Goal: Task Accomplishment & Management: Use online tool/utility

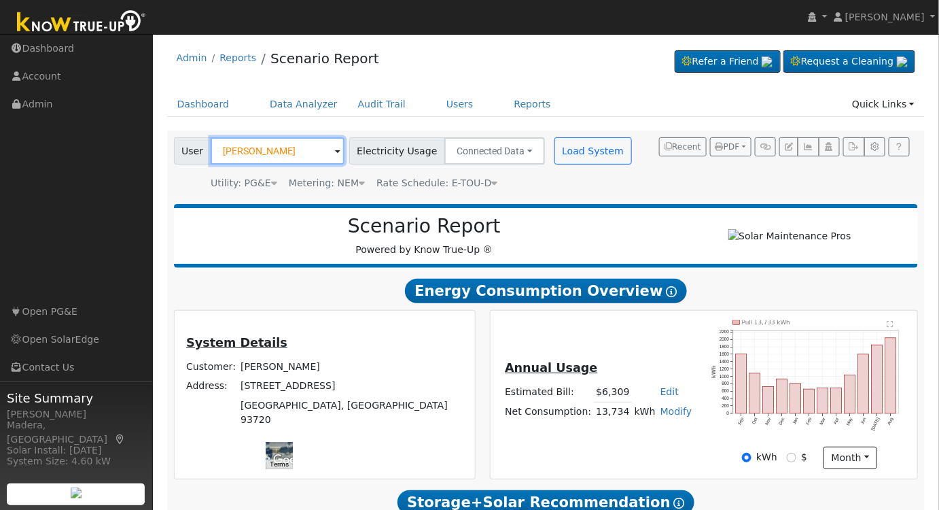
click at [273, 149] on input "Travis Gray" at bounding box center [278, 150] width 134 height 27
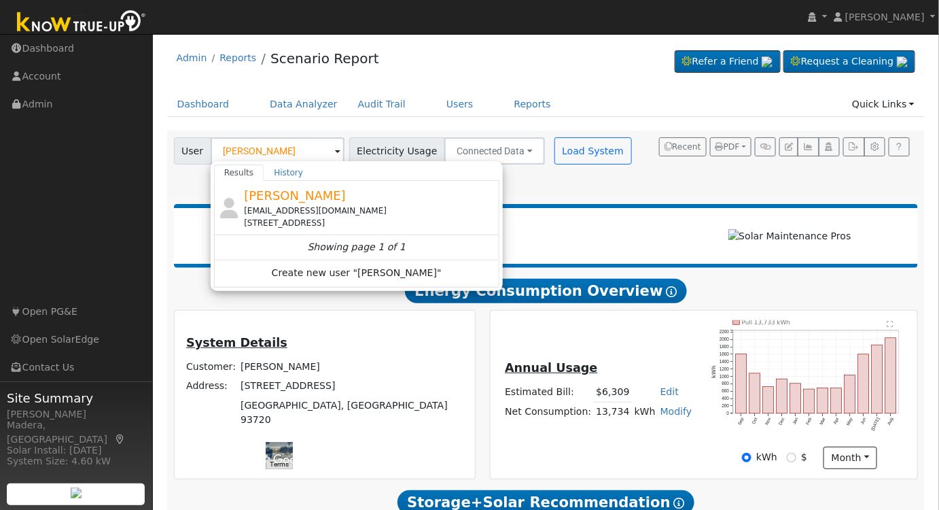
click at [333, 205] on div "[EMAIL_ADDRESS][DOMAIN_NAME]" at bounding box center [370, 211] width 252 height 12
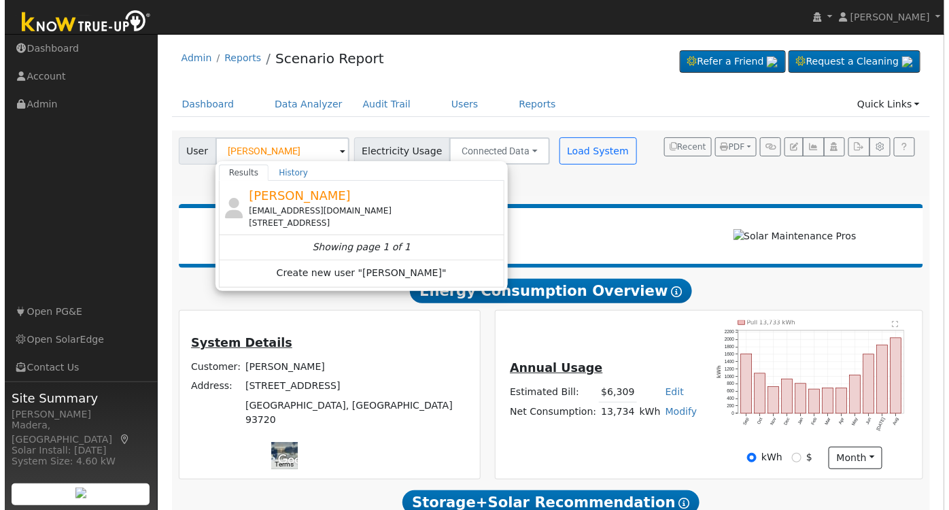
type input "[PERSON_NAME]"
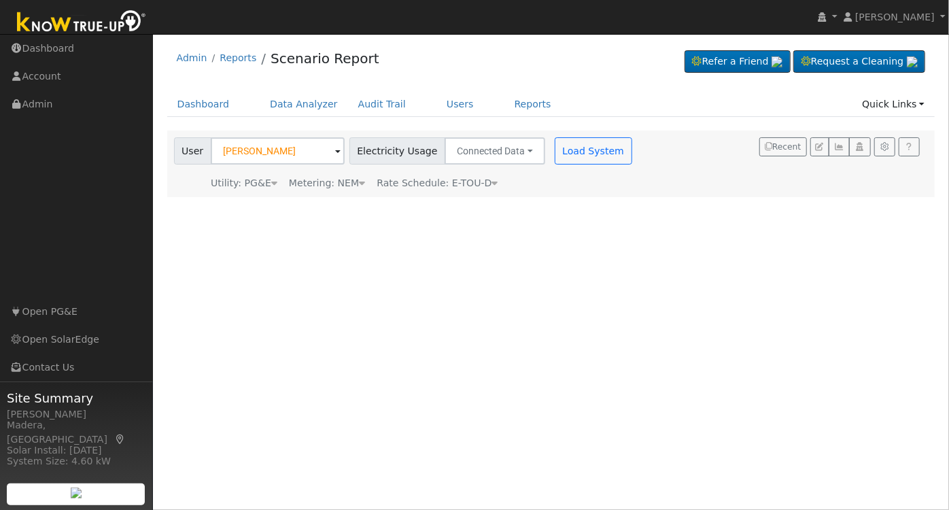
click at [556, 276] on div "User Profile First name Last name Email Email Notifications No Emails No Emails…" at bounding box center [551, 272] width 796 height 476
click at [554, 139] on button "Load System" at bounding box center [592, 150] width 77 height 27
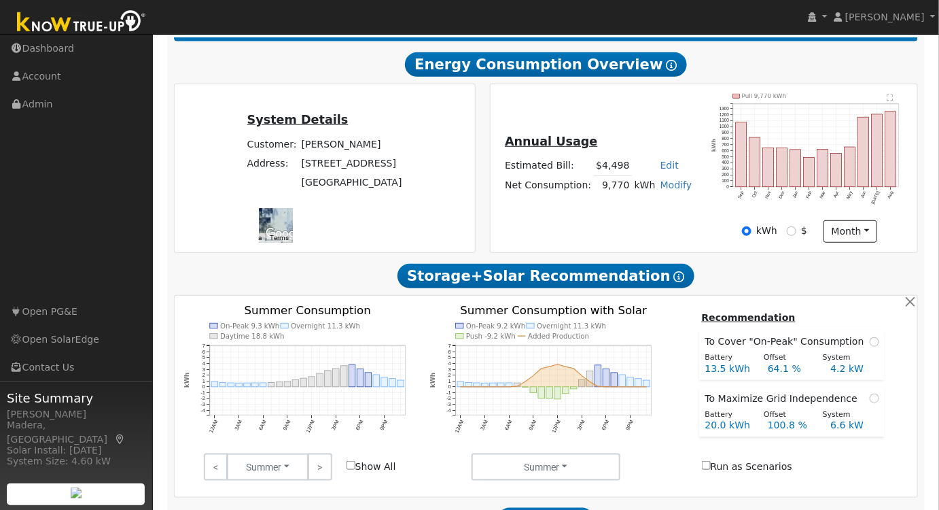
scroll to position [308, 0]
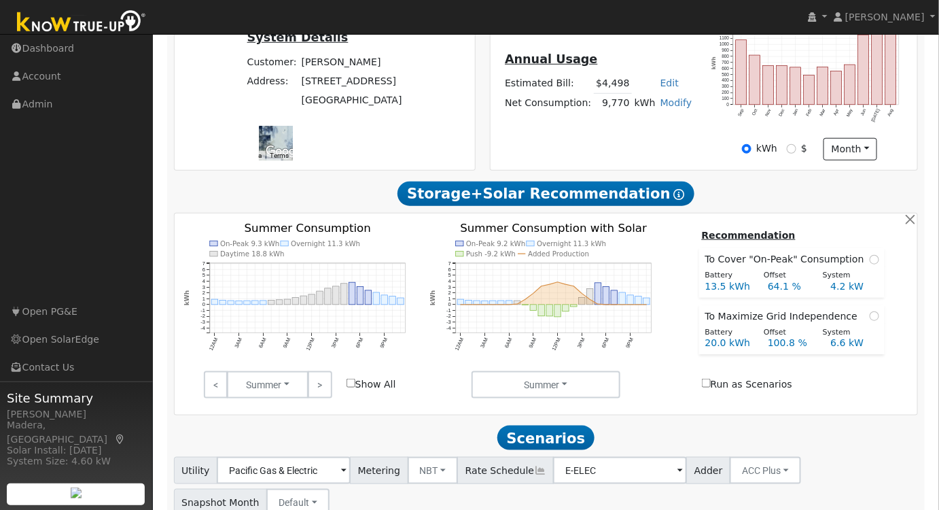
click at [321, 386] on link ">" at bounding box center [320, 384] width 24 height 27
click at [325, 391] on link ">" at bounding box center [320, 384] width 24 height 27
click at [315, 388] on link ">" at bounding box center [320, 384] width 24 height 27
click at [316, 387] on link ">" at bounding box center [320, 384] width 24 height 27
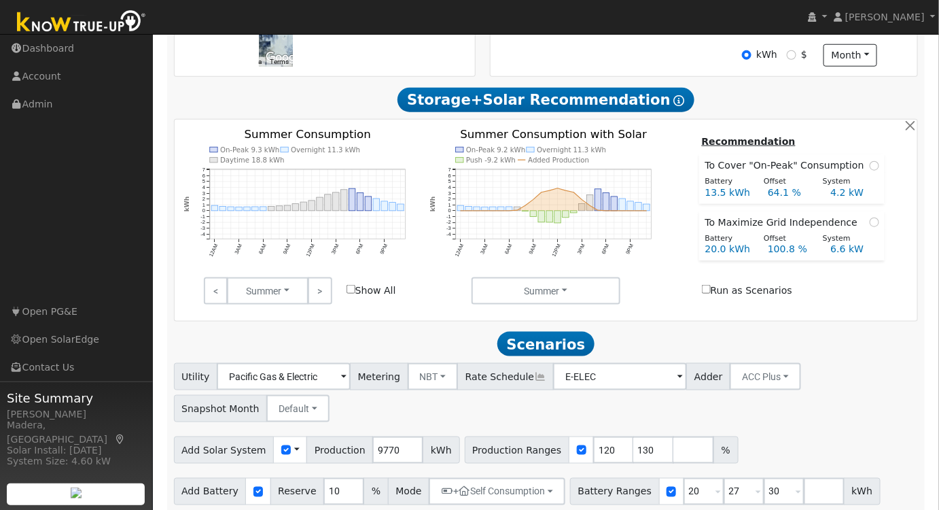
scroll to position [448, 0]
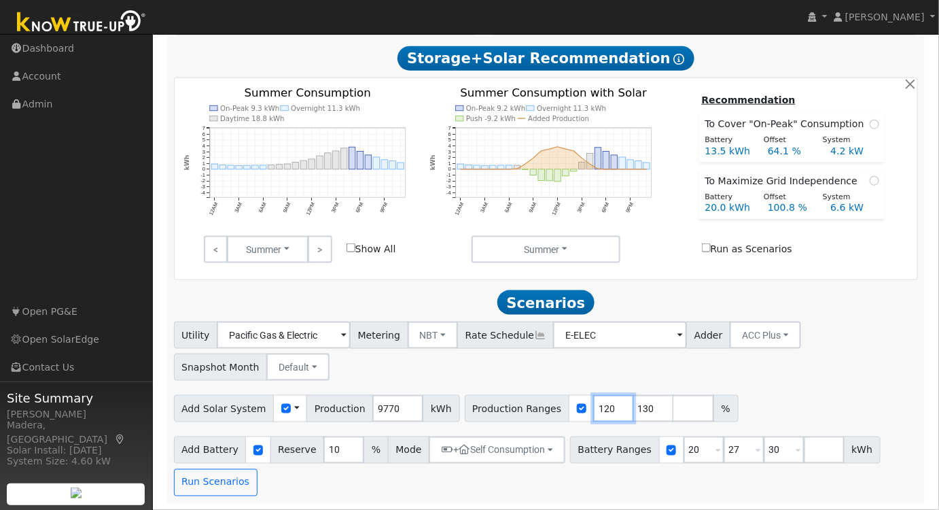
drag, startPoint x: 588, startPoint y: 407, endPoint x: 482, endPoint y: 406, distance: 106.0
click at [484, 406] on div "Production Ranges 120 130 %" at bounding box center [602, 408] width 274 height 27
type input "130"
type input "115"
drag, startPoint x: 714, startPoint y: 450, endPoint x: 629, endPoint y: 446, distance: 85.7
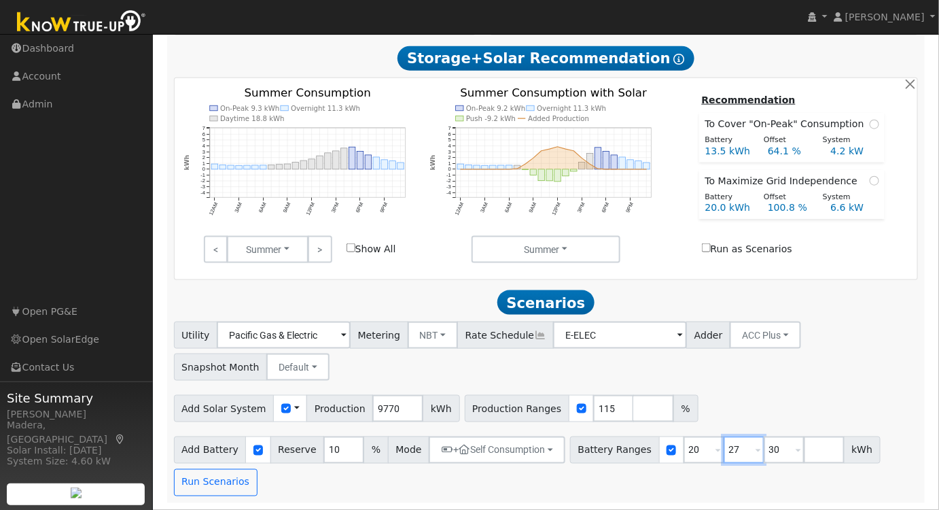
click at [631, 446] on div "Battery Ranges 20 Overrides Reserve % Mode None None Self Consumption Peak Savi…" at bounding box center [725, 449] width 311 height 27
type input "30"
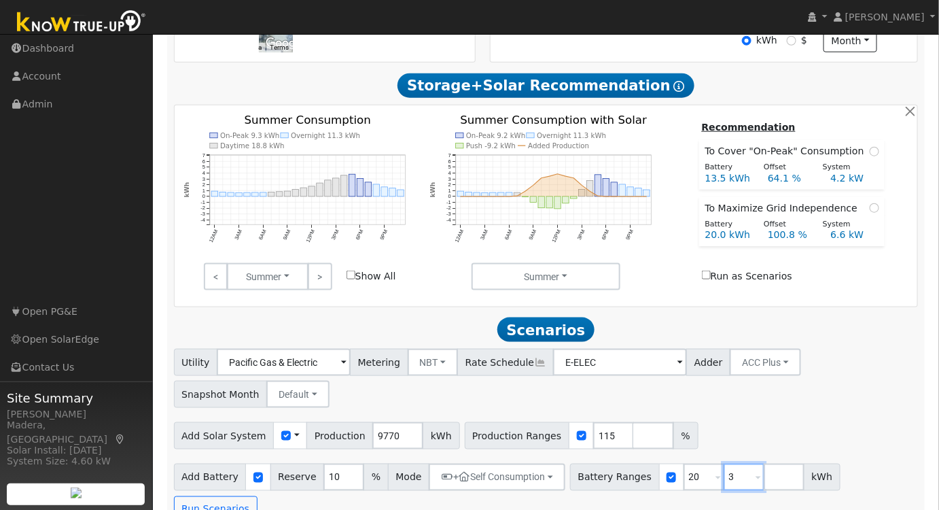
type input "3"
type input "20"
click at [684, 482] on input "3" at bounding box center [704, 476] width 41 height 27
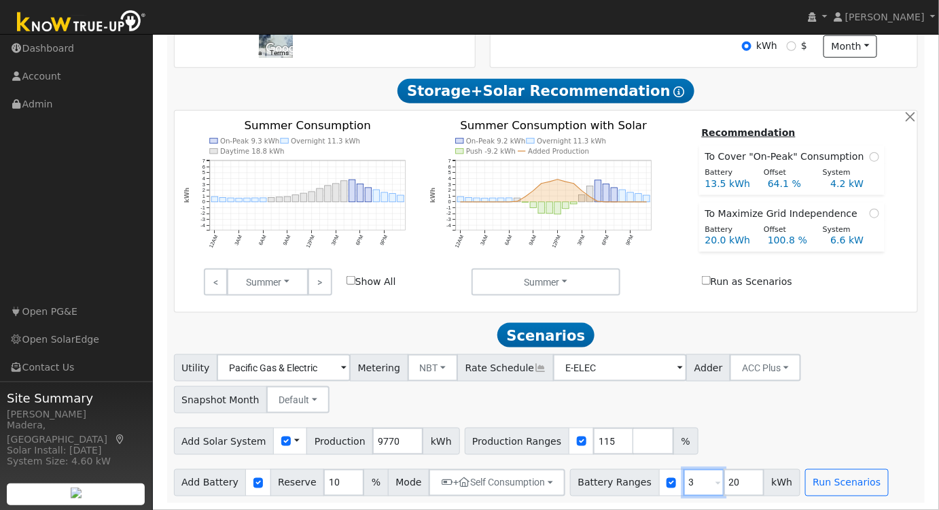
type input "20"
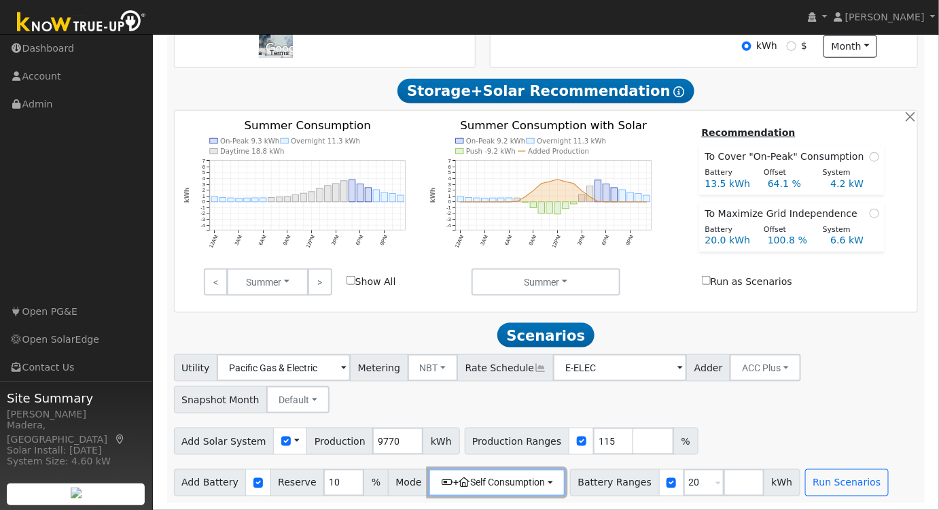
click at [516, 492] on button "+ Self Consumption" at bounding box center [497, 482] width 137 height 27
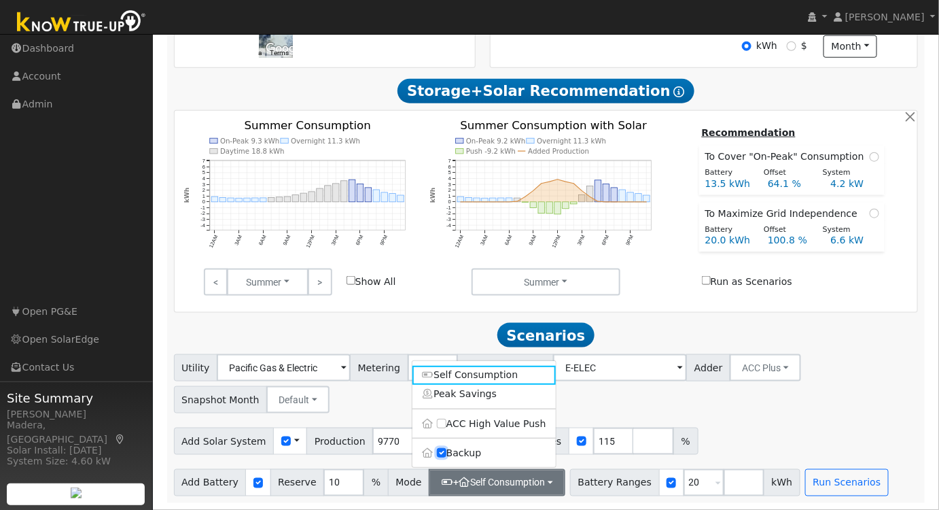
click at [439, 453] on input "Backup" at bounding box center [442, 453] width 10 height 10
checkbox input "false"
click at [809, 486] on button "Run Scenarios" at bounding box center [830, 482] width 84 height 27
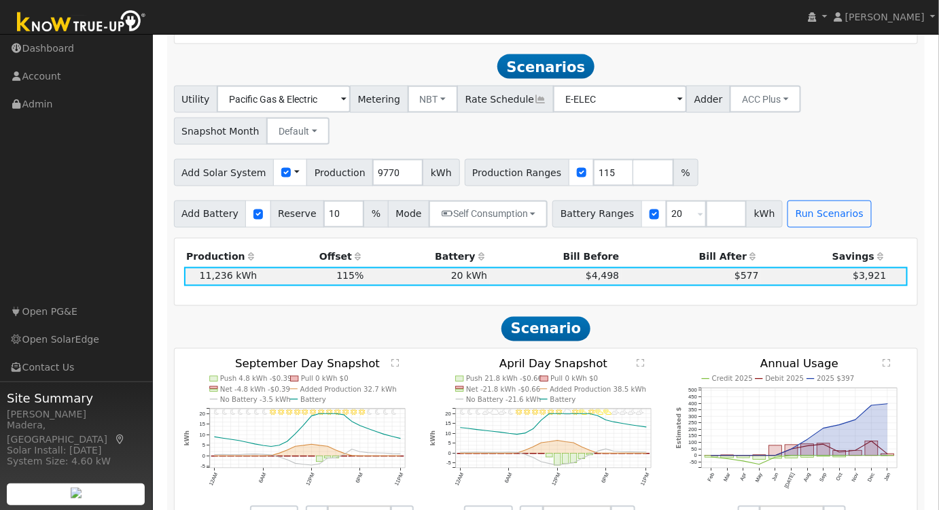
scroll to position [697, 0]
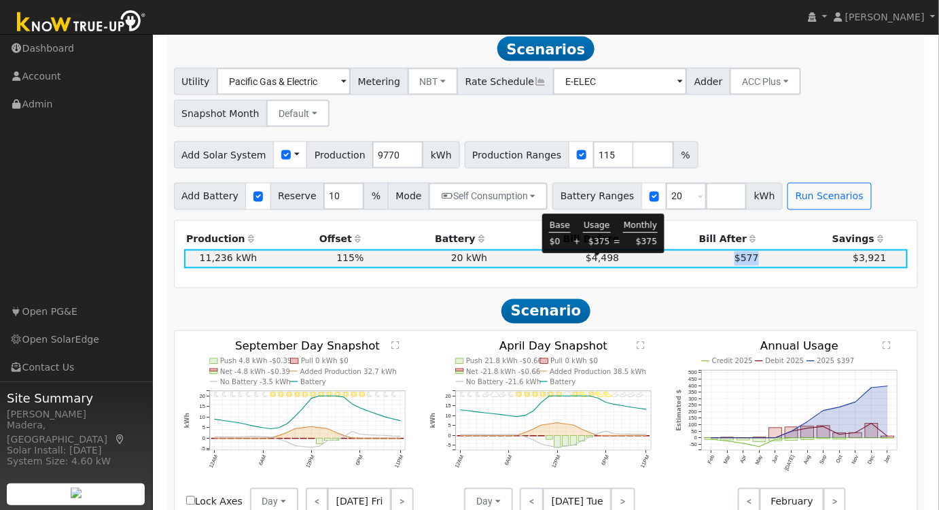
click at [828, 274] on div "Production Offset Battery Reserve Mode ACC Push Incentive Bill Before Bill Afte…" at bounding box center [546, 254] width 739 height 48
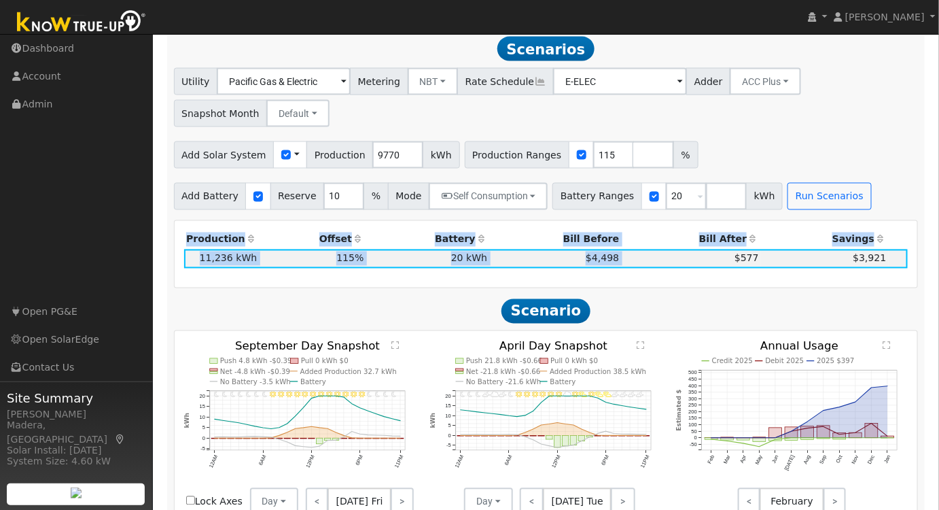
click at [773, 278] on div "Production Offset Battery Reserve Mode ACC Push Incentive Bill Before Bill Afte…" at bounding box center [546, 254] width 739 height 48
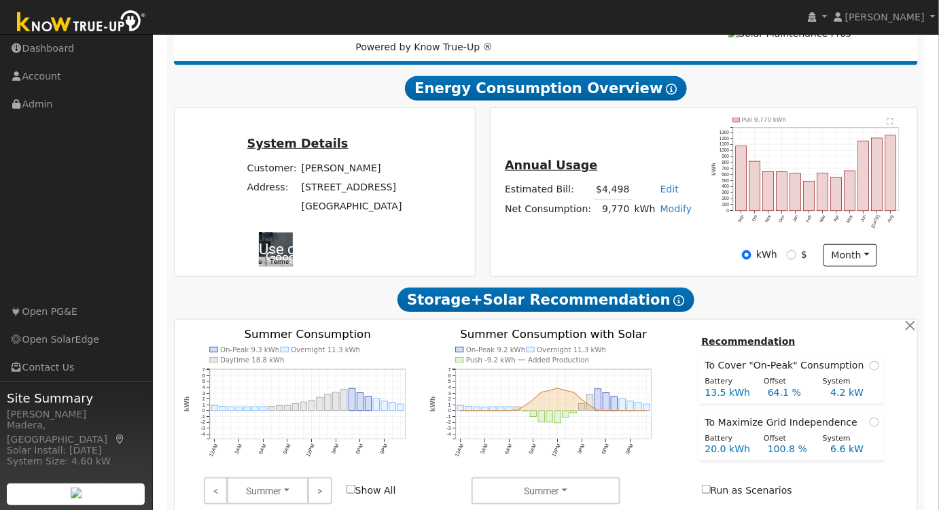
scroll to position [0, 0]
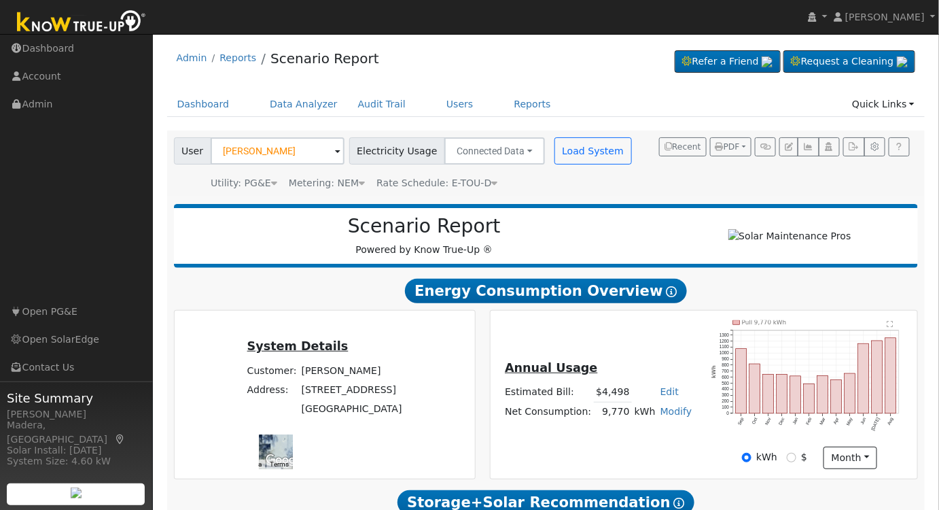
drag, startPoint x: 401, startPoint y: 210, endPoint x: 283, endPoint y: 239, distance: 121.8
click at [283, 238] on h2 "Scenario Report" at bounding box center [424, 226] width 473 height 23
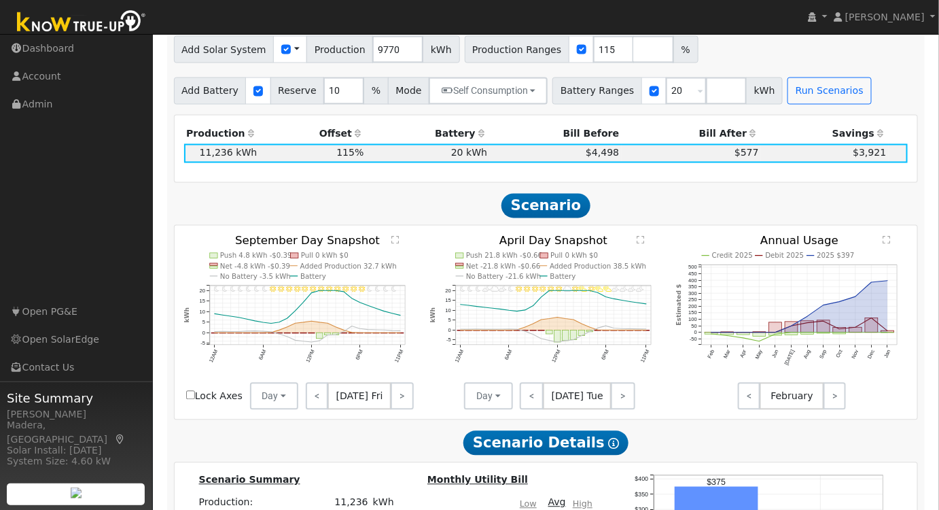
scroll to position [803, 0]
click at [887, 244] on text "" at bounding box center [887, 239] width 7 height 9
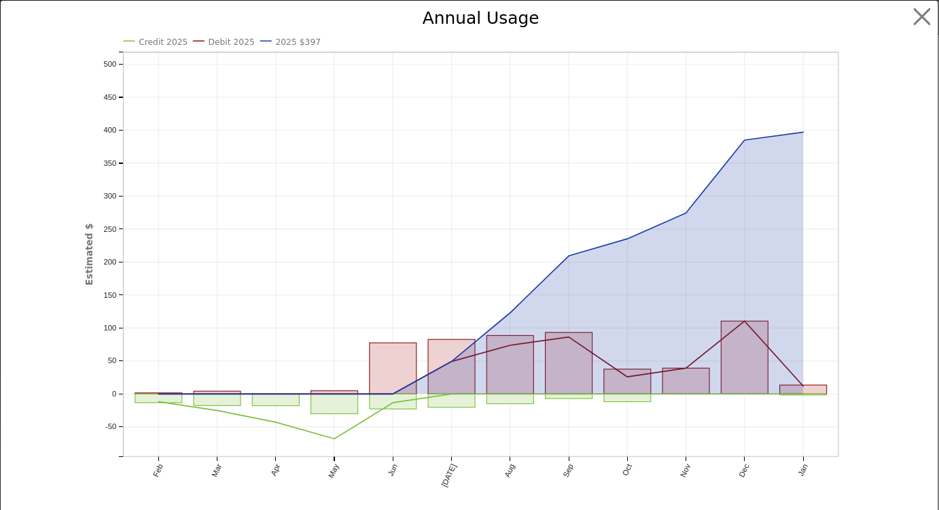
scroll to position [775, 0]
click at [923, 17] on button "button" at bounding box center [932, 17] width 26 height 26
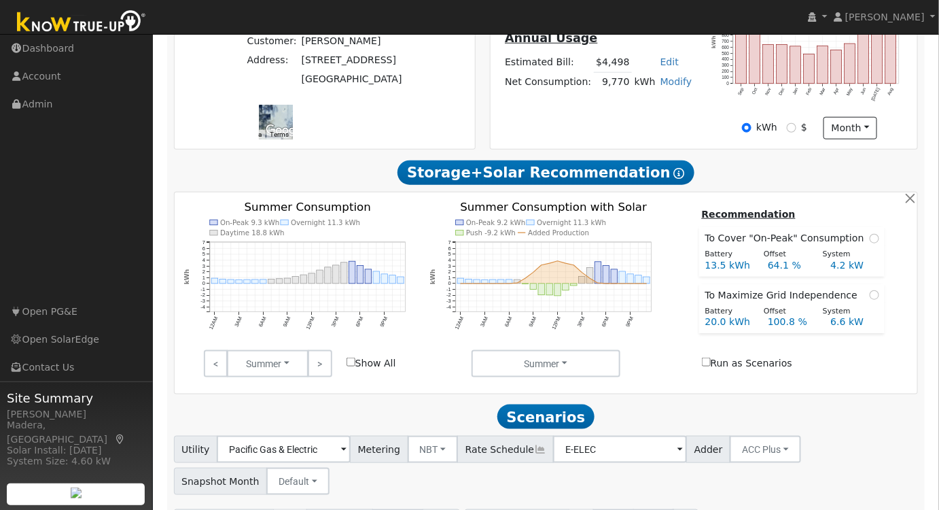
scroll to position [589, 0]
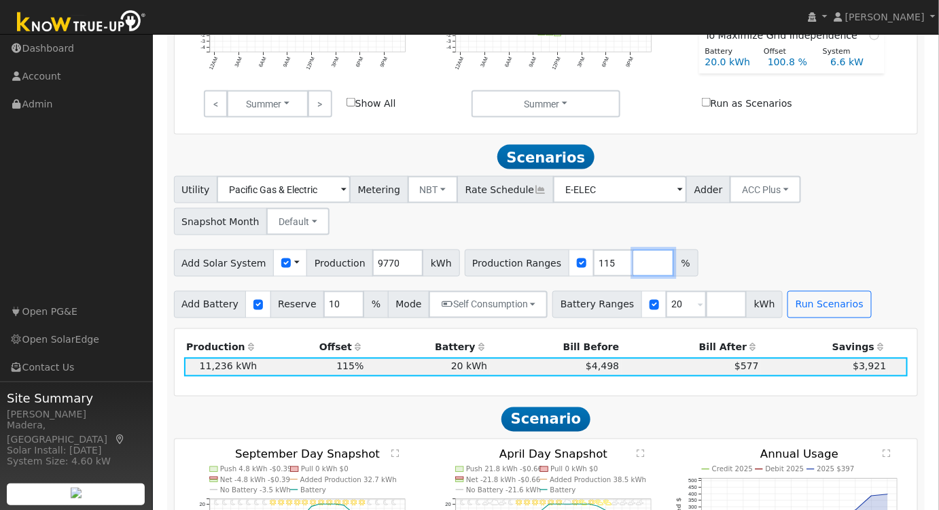
click at [633, 268] on input "number" at bounding box center [653, 262] width 41 height 27
type input "103"
type input "115"
click at [677, 313] on input "20" at bounding box center [686, 304] width 41 height 27
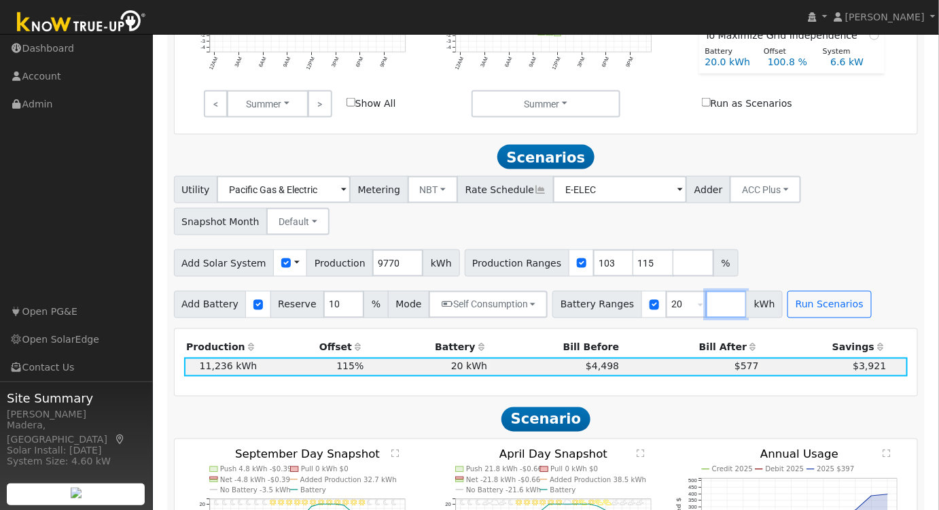
click at [706, 308] on input "number" at bounding box center [726, 304] width 41 height 27
type input "15"
type input "20"
click at [745, 266] on div "Add Solar System Use CSV Data Production 9770 kWh Production Ranges 103 115 %" at bounding box center [546, 261] width 750 height 32
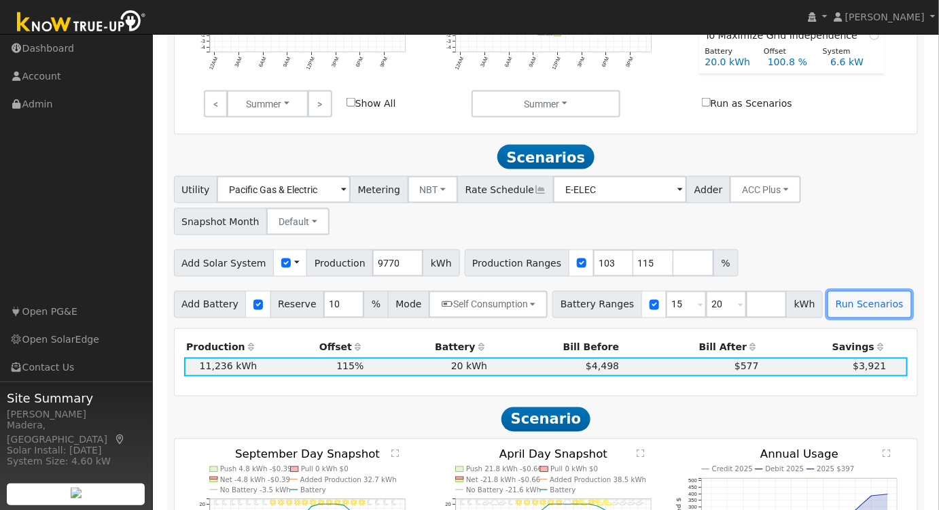
click at [828, 314] on button "Run Scenarios" at bounding box center [870, 304] width 84 height 27
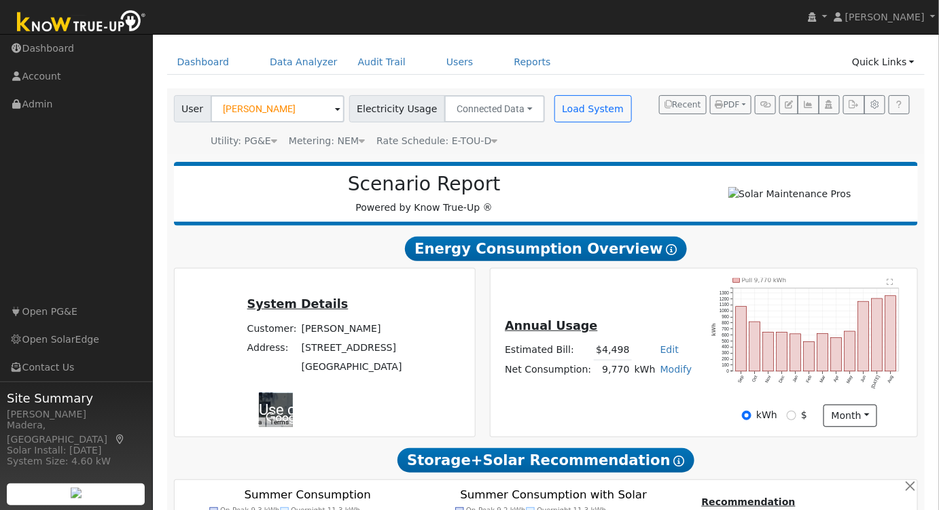
scroll to position [0, 0]
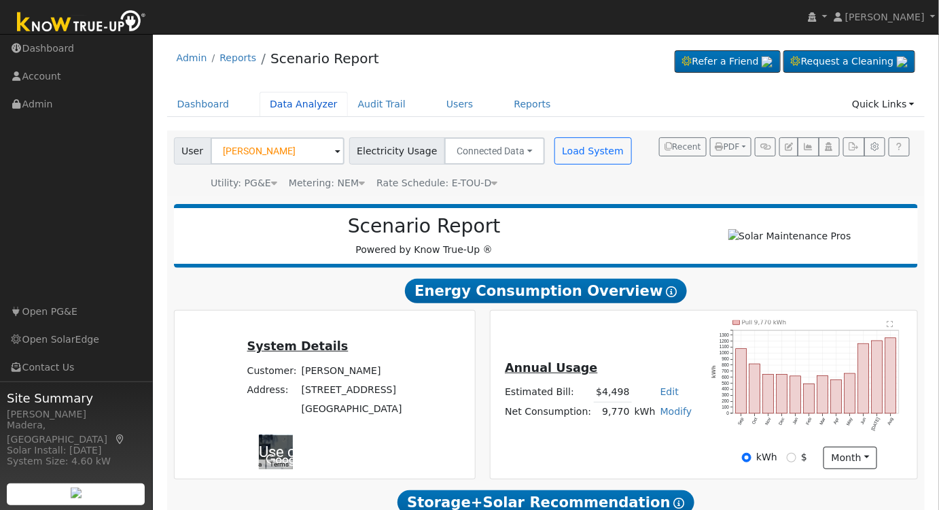
click at [303, 103] on link "Data Analyzer" at bounding box center [304, 104] width 88 height 25
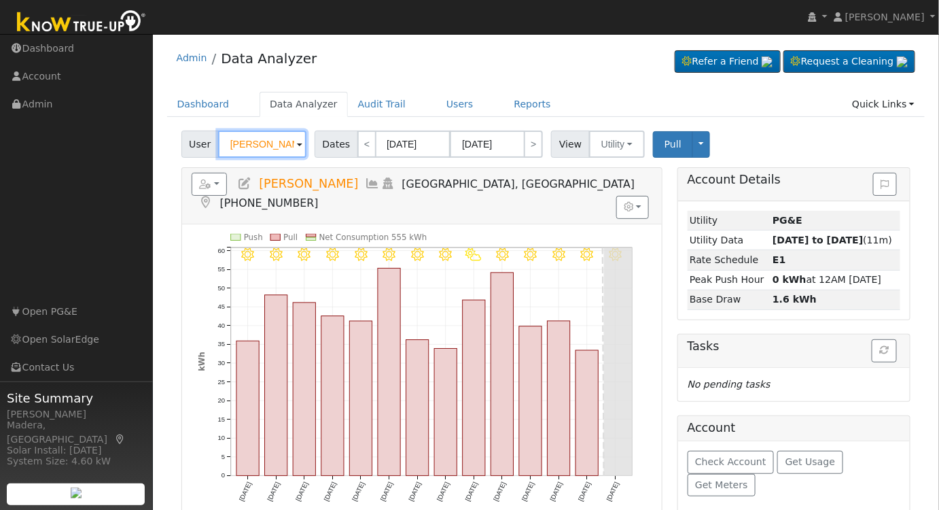
click at [254, 142] on input "[PERSON_NAME]" at bounding box center [262, 143] width 88 height 27
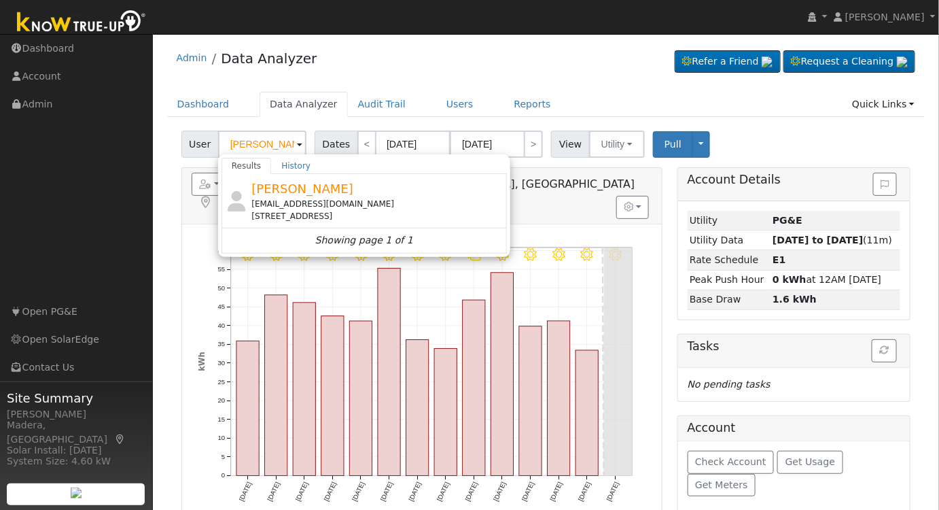
click at [307, 189] on span "[PERSON_NAME]" at bounding box center [302, 188] width 102 height 14
type input "[PERSON_NAME]"
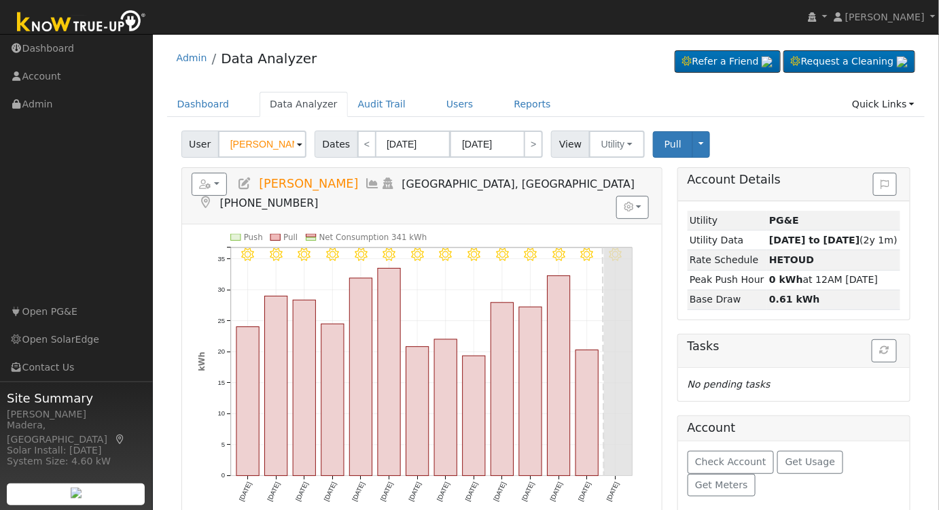
click at [366, 181] on icon at bounding box center [373, 183] width 15 height 12
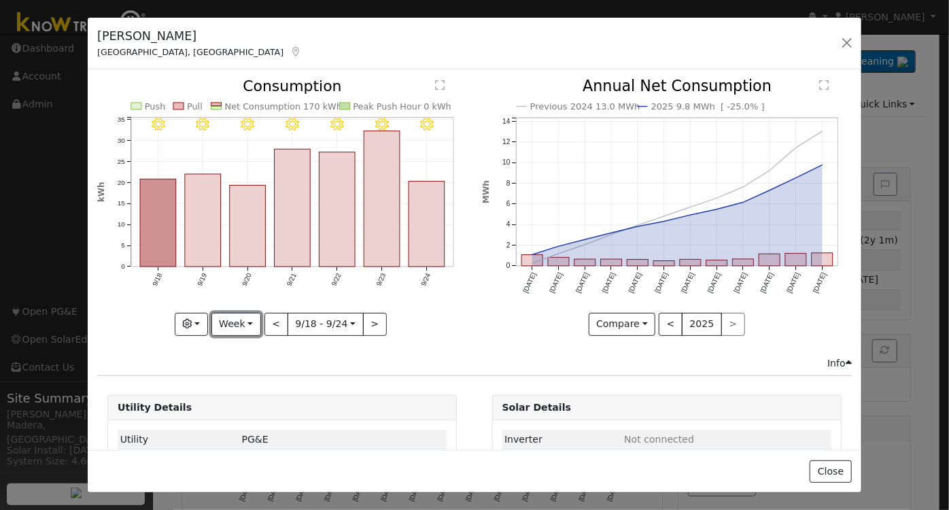
click at [233, 323] on button "Week" at bounding box center [236, 324] width 50 height 23
click at [235, 349] on link "Day" at bounding box center [259, 351] width 94 height 19
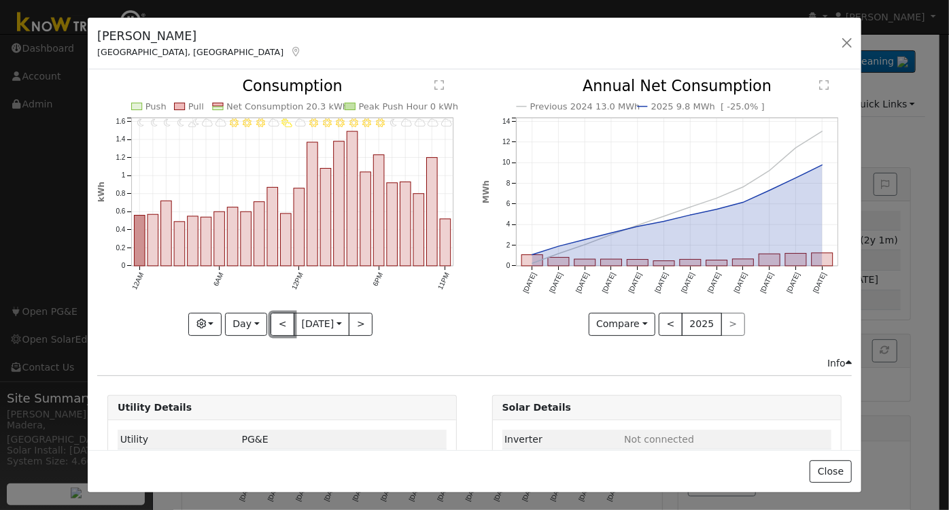
click at [270, 319] on button "<" at bounding box center [282, 324] width 24 height 23
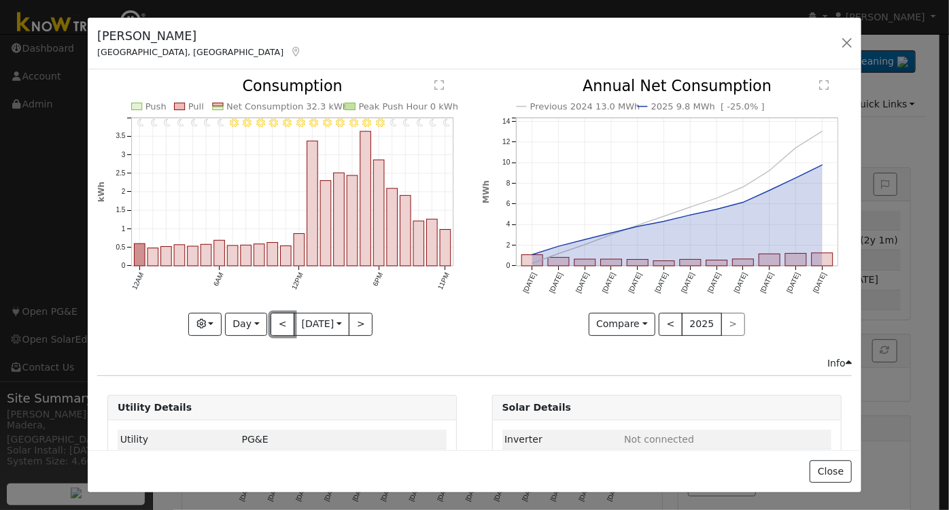
click at [275, 320] on button "<" at bounding box center [282, 324] width 24 height 23
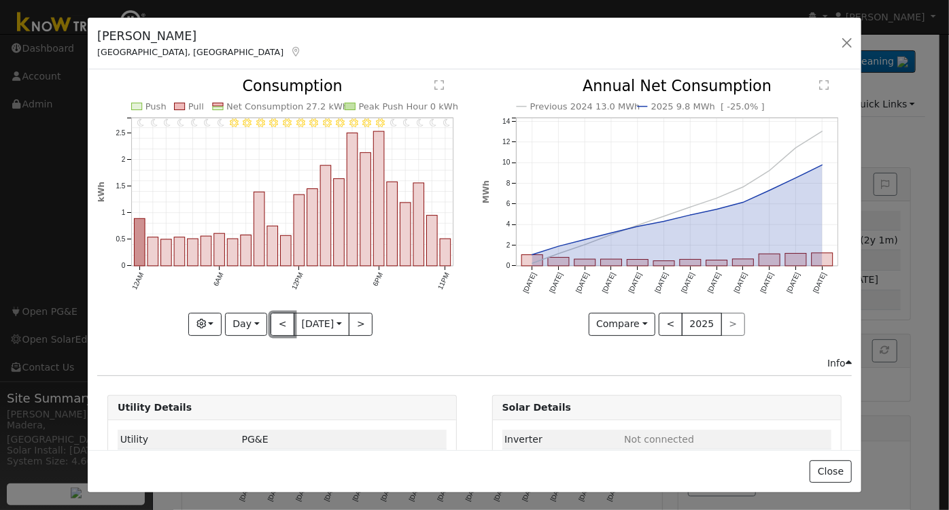
click at [277, 313] on button "<" at bounding box center [282, 324] width 24 height 23
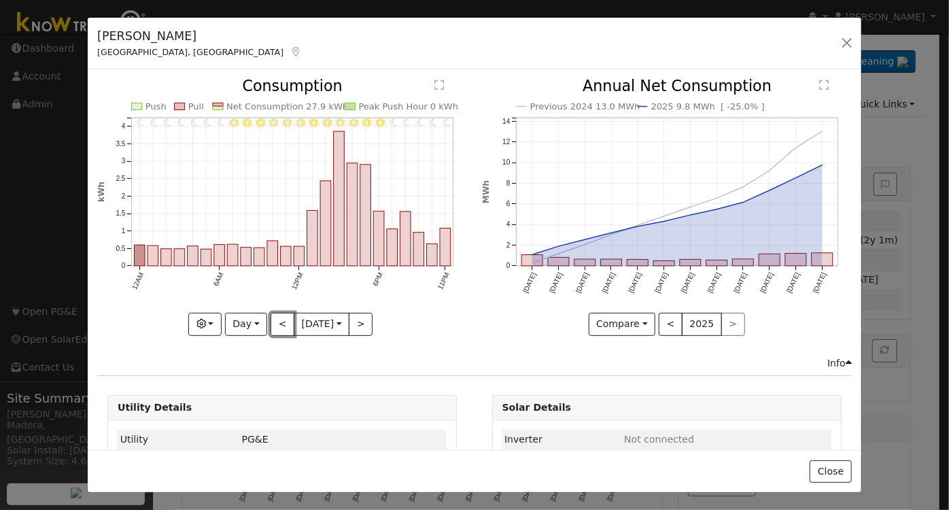
click at [271, 323] on button "<" at bounding box center [282, 324] width 24 height 23
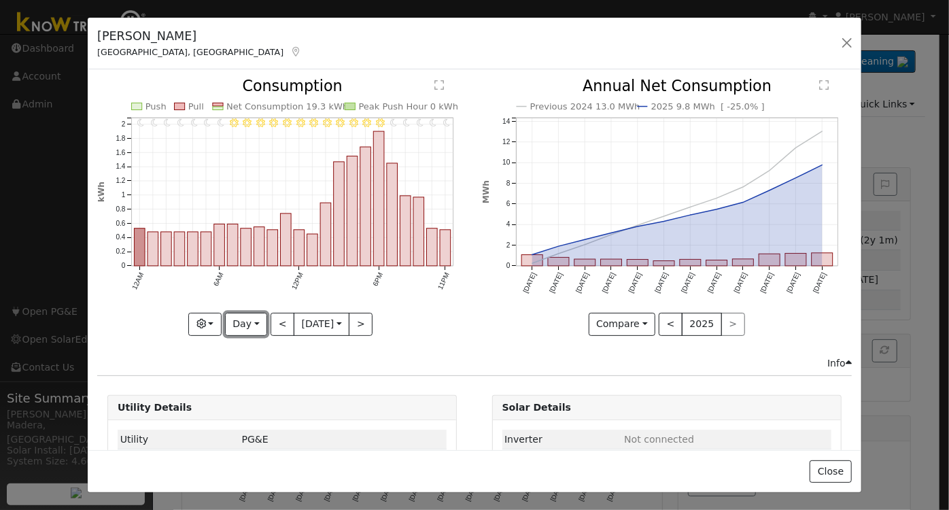
click at [237, 324] on button "Day" at bounding box center [246, 324] width 42 height 23
click at [255, 386] on link "Month" at bounding box center [273, 389] width 94 height 19
type input "[DATE]"
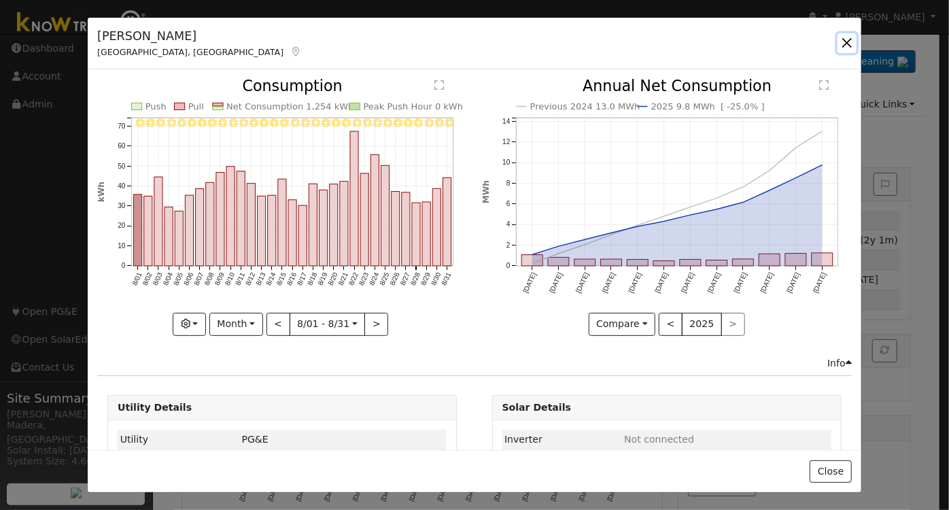
click at [846, 39] on button "button" at bounding box center [846, 42] width 19 height 19
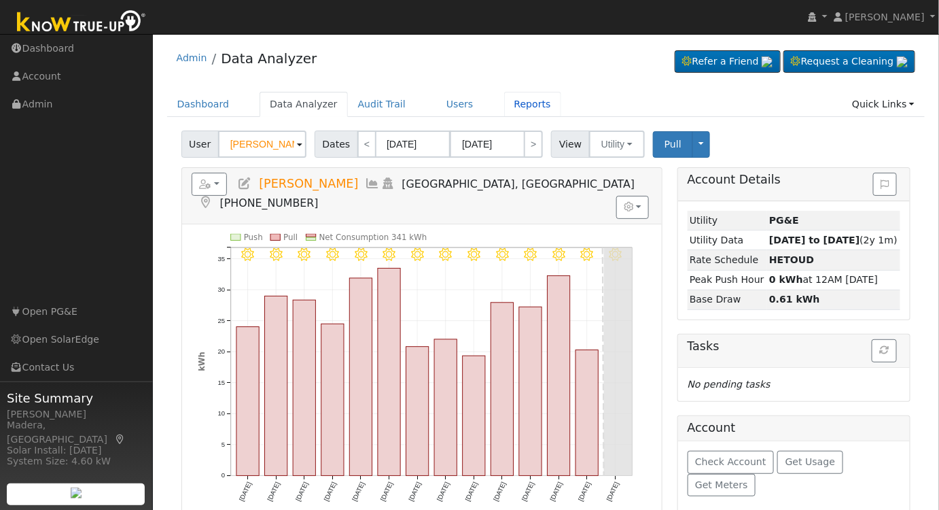
click at [504, 100] on link "Reports" at bounding box center [532, 104] width 57 height 25
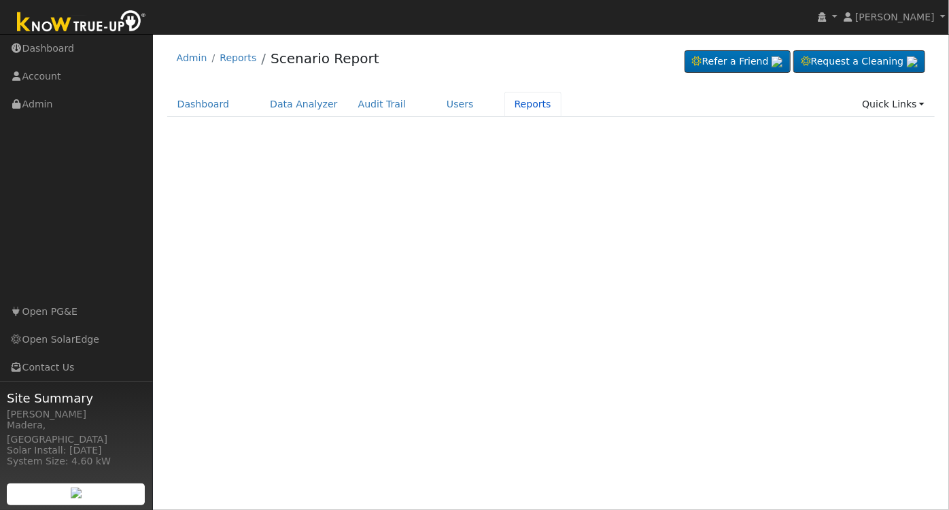
click at [504, 104] on link "Reports" at bounding box center [532, 104] width 57 height 25
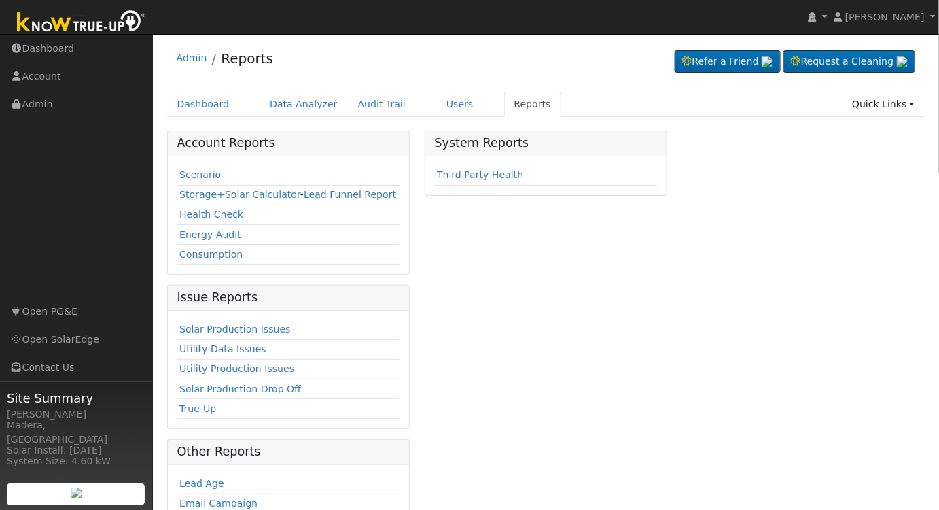
click at [196, 171] on link "Scenario" at bounding box center [199, 174] width 41 height 11
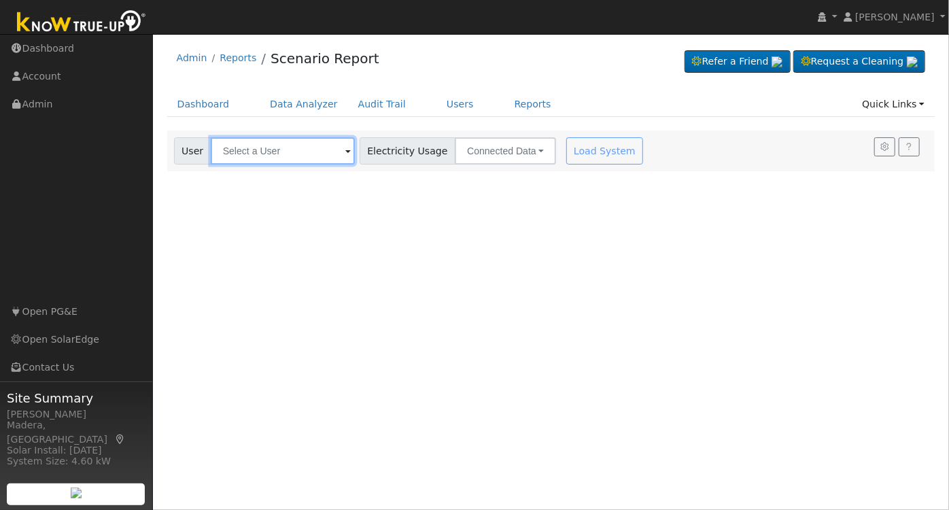
click at [288, 143] on input "text" at bounding box center [283, 150] width 144 height 27
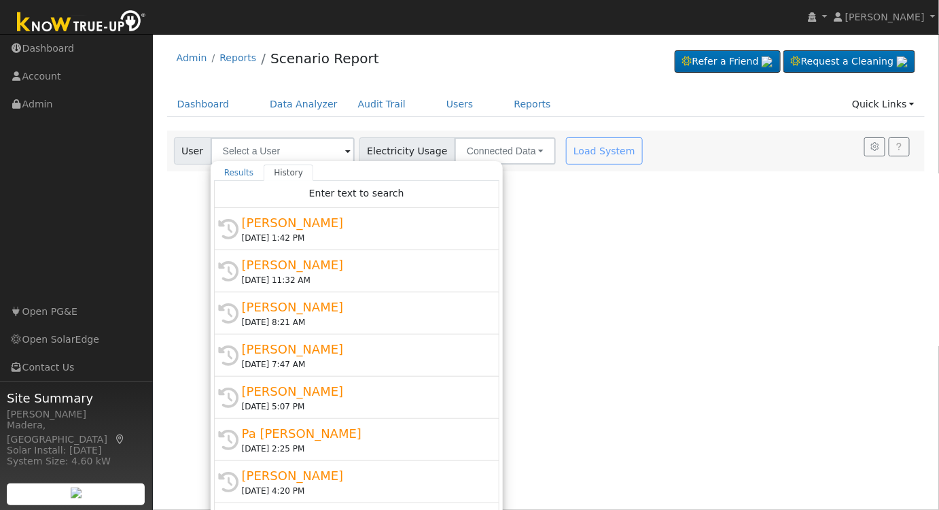
click at [278, 213] on div "[PERSON_NAME]" at bounding box center [363, 222] width 242 height 18
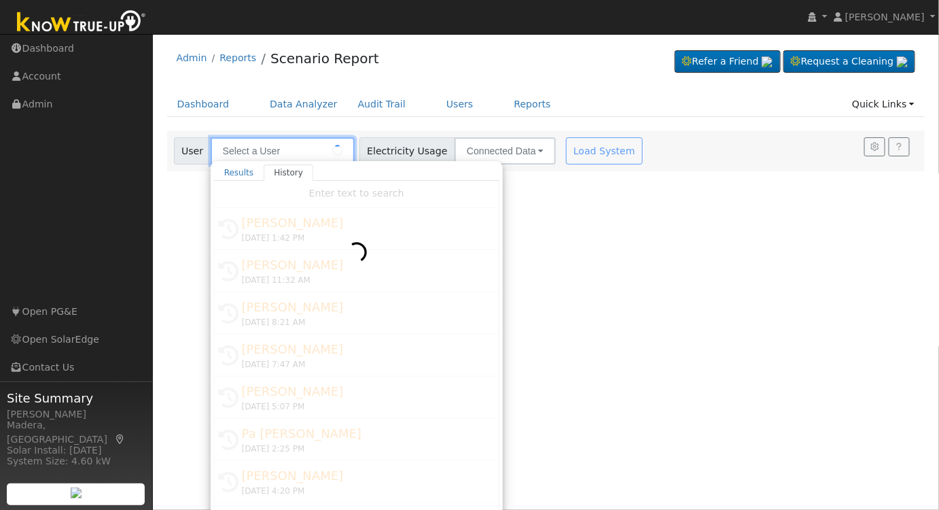
type input "[PERSON_NAME]"
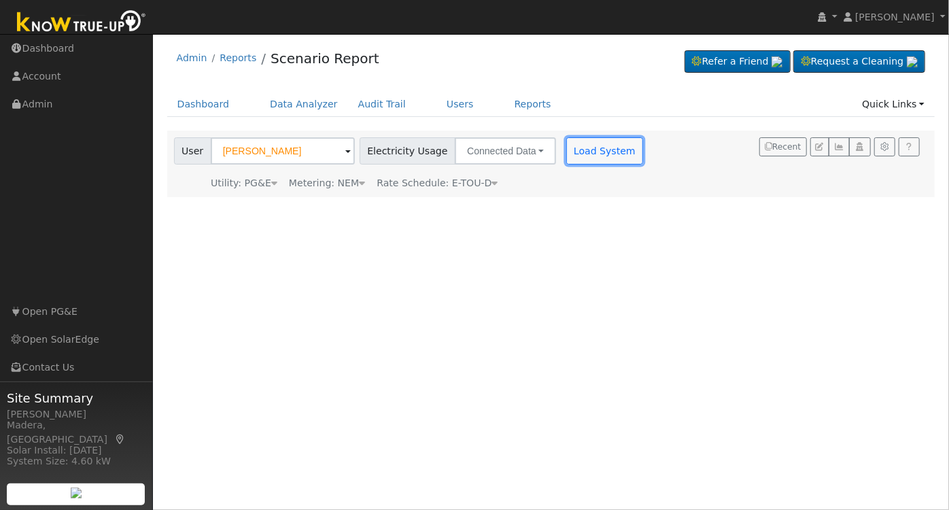
click at [566, 156] on button "Load System" at bounding box center [604, 150] width 77 height 27
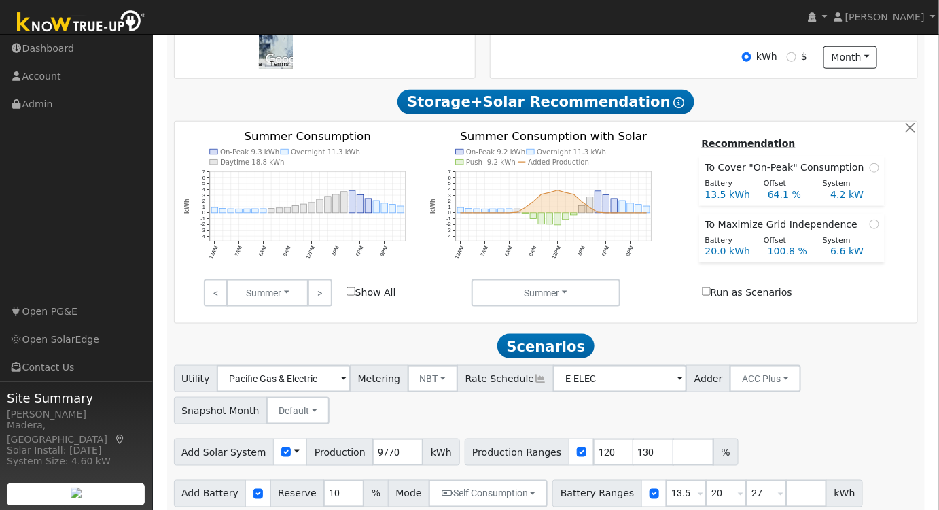
scroll to position [417, 0]
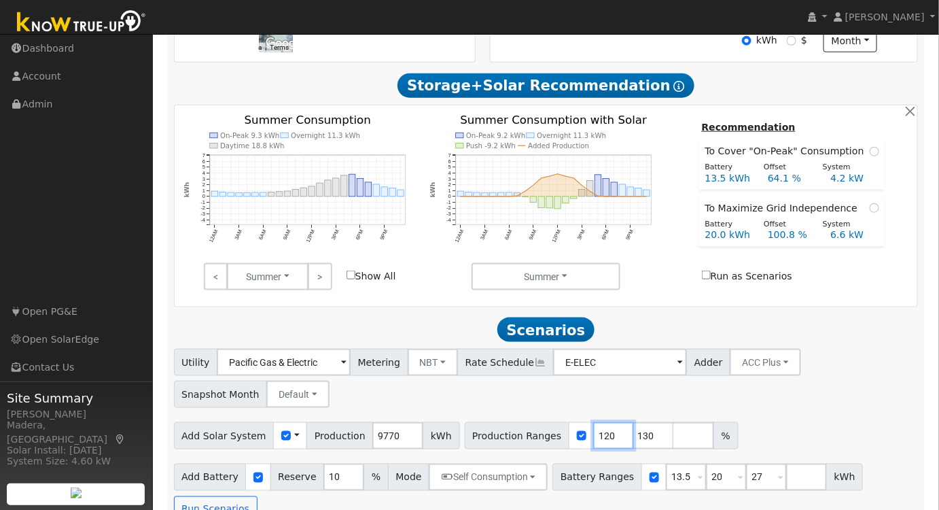
drag, startPoint x: 587, startPoint y: 444, endPoint x: 546, endPoint y: 442, distance: 40.8
click at [546, 442] on div "Production Ranges 120 130 %" at bounding box center [602, 435] width 274 height 27
type input "103"
drag, startPoint x: 629, startPoint y: 442, endPoint x: 516, endPoint y: 405, distance: 118.8
click at [516, 405] on div "Utility Pacific Gas & Electric Metering NBT NEM NBT Rate Schedule E-ELEC Adder …" at bounding box center [545, 436] width 759 height 174
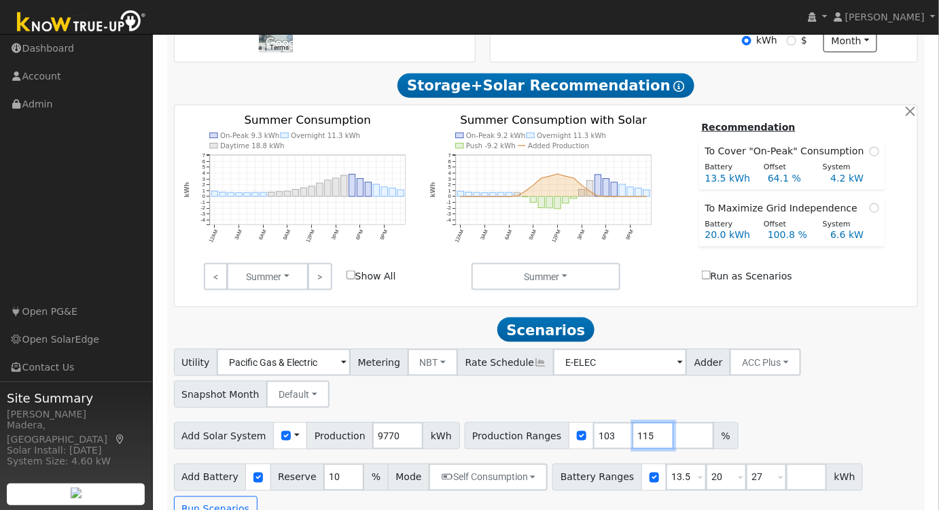
type input "115"
drag, startPoint x: 665, startPoint y: 486, endPoint x: 621, endPoint y: 487, distance: 44.2
click at [621, 487] on div "Battery Ranges 13.5 Overrides Reserve % Mode None None Self Consumption Peak Sa…" at bounding box center [707, 476] width 311 height 27
type input "15"
drag, startPoint x: 747, startPoint y: 485, endPoint x: 703, endPoint y: 489, distance: 44.4
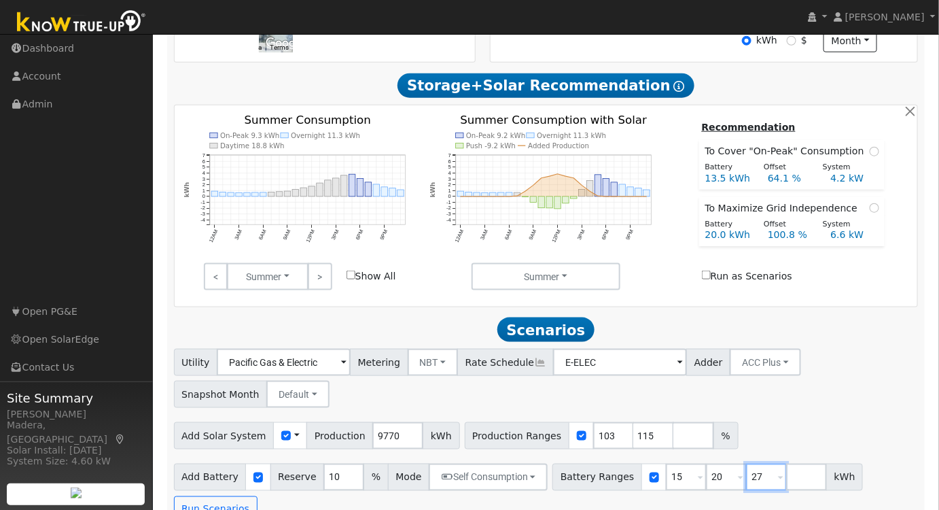
click at [705, 490] on div "Battery Ranges 15 Overrides Reserve % Mode None None Self Consumption Peak Savi…" at bounding box center [707, 476] width 311 height 27
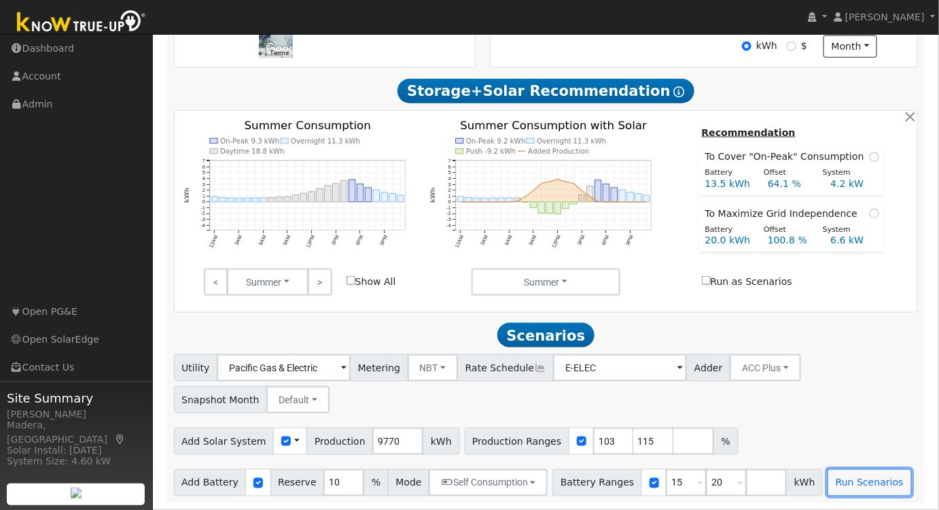
click at [828, 471] on button "Run Scenarios" at bounding box center [870, 482] width 84 height 27
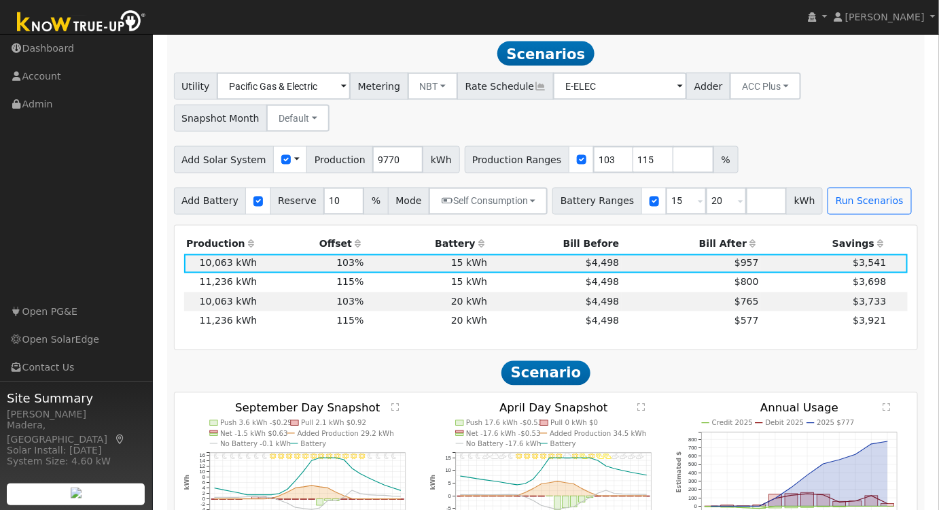
scroll to position [697, 0]
